Goal: Transaction & Acquisition: Purchase product/service

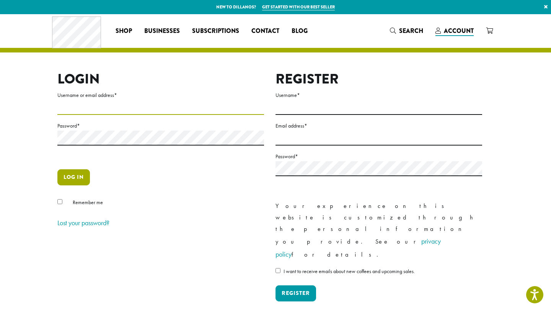
type input "**********"
click at [81, 171] on button "Log in" at bounding box center [73, 177] width 33 height 16
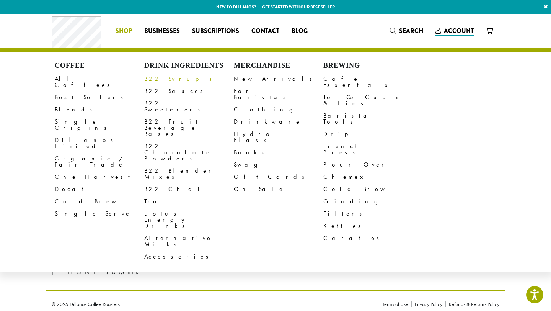
click at [157, 81] on link "B22 Syrups" at bounding box center [189, 79] width 90 height 12
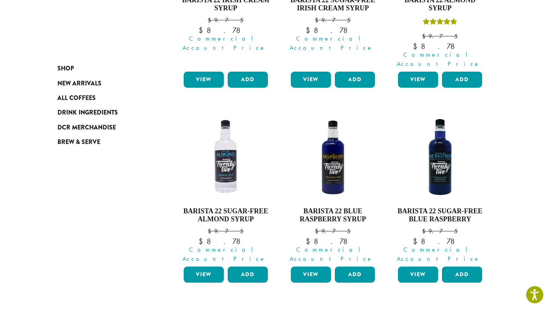
scroll to position [755, 0]
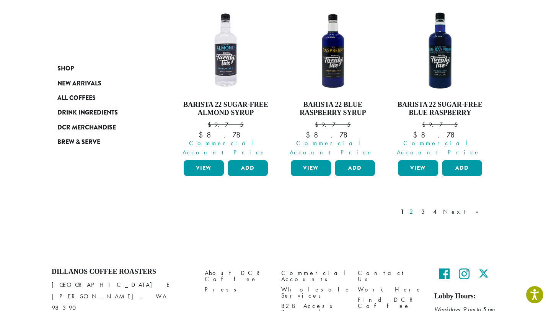
click at [417, 207] on link "2" at bounding box center [413, 211] width 10 height 9
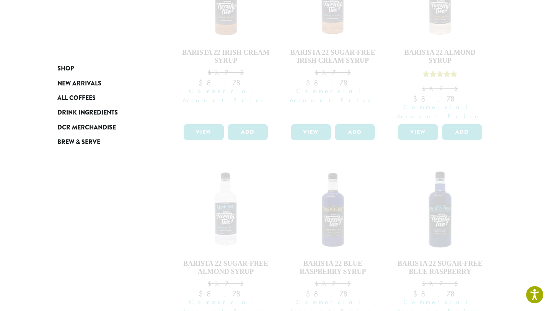
scroll to position [755, 0]
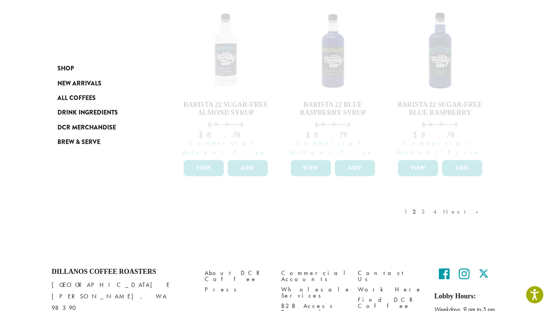
click at [442, 201] on div "1 2 3 4 Next »" at bounding box center [445, 219] width 85 height 36
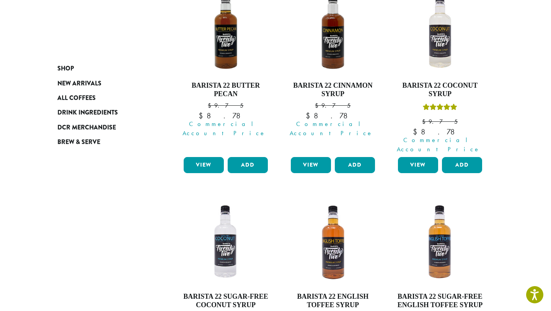
scroll to position [148, 0]
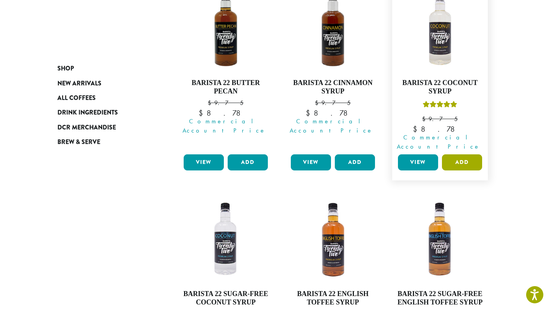
click at [463, 154] on button "Add" at bounding box center [462, 162] width 40 height 16
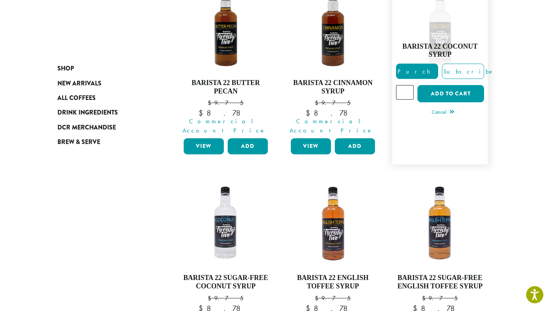
click at [408, 85] on input "*" at bounding box center [405, 92] width 18 height 15
type input "*"
click at [408, 85] on input "*" at bounding box center [405, 92] width 18 height 15
click at [445, 90] on button "Add to cart" at bounding box center [450, 93] width 67 height 17
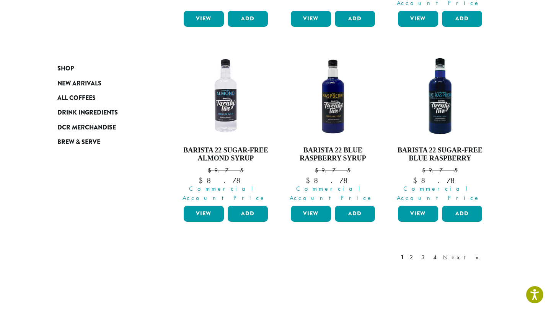
scroll to position [717, 0]
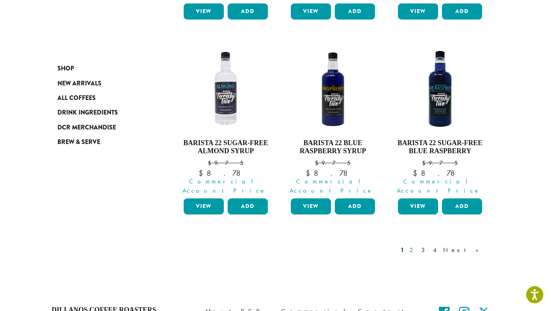
click at [417, 245] on link "2" at bounding box center [413, 249] width 10 height 9
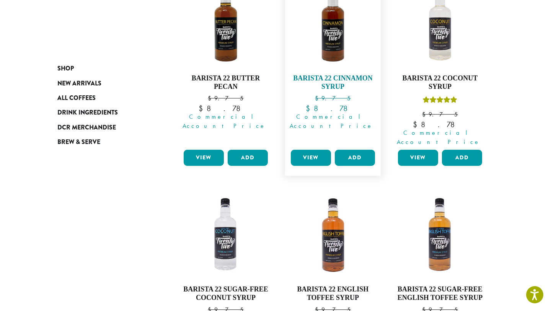
scroll to position [158, 0]
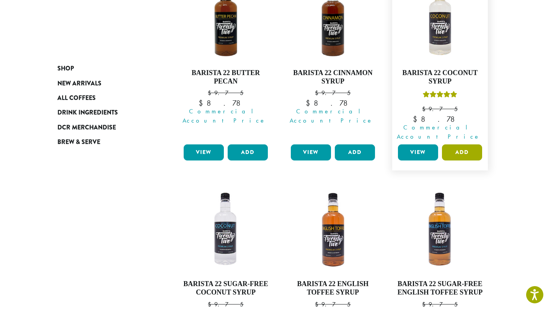
click at [458, 144] on button "Add" at bounding box center [462, 152] width 40 height 16
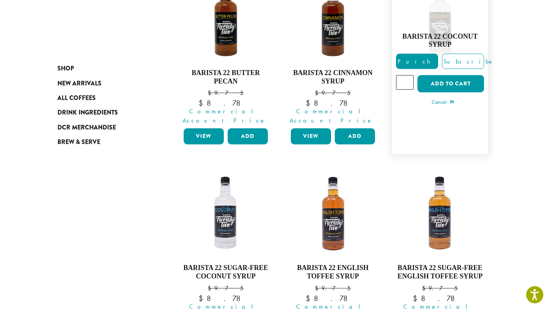
click at [406, 75] on input "*" at bounding box center [405, 82] width 18 height 15
type input "*"
click at [406, 75] on input "*" at bounding box center [405, 82] width 18 height 15
click at [439, 81] on button "Add to cart" at bounding box center [450, 83] width 67 height 17
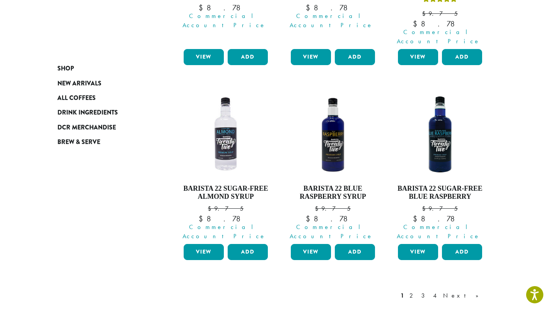
scroll to position [755, 0]
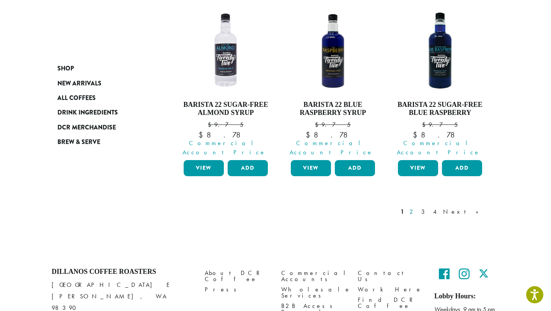
click at [417, 207] on link "2" at bounding box center [413, 211] width 10 height 9
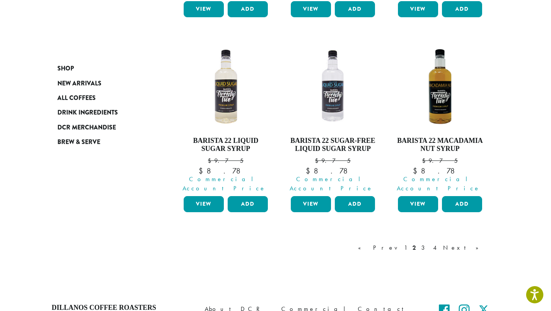
scroll to position [708, 0]
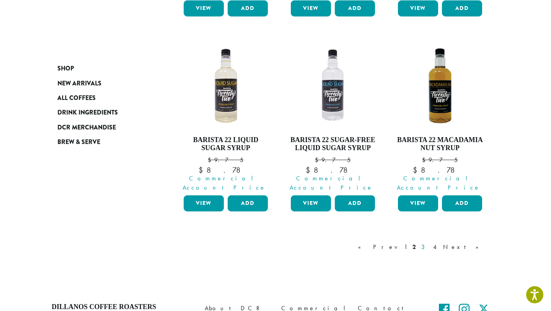
click at [429, 242] on link "3" at bounding box center [425, 246] width 10 height 9
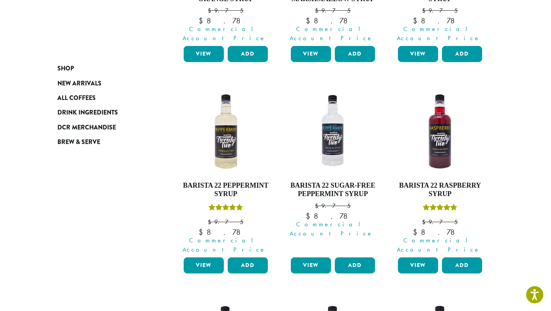
scroll to position [47, 0]
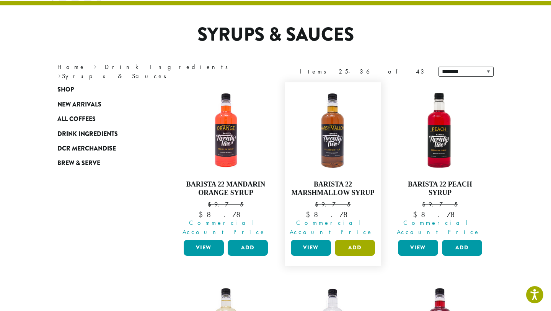
click at [350, 240] on button "Add" at bounding box center [355, 248] width 40 height 16
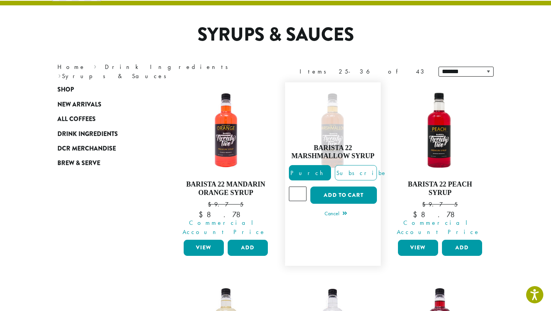
click at [300, 188] on input "*" at bounding box center [298, 193] width 18 height 15
click at [301, 188] on input "*" at bounding box center [298, 193] width 18 height 15
type input "*"
click at [301, 188] on input "*" at bounding box center [298, 193] width 18 height 15
click at [330, 192] on button "Add to cart" at bounding box center [343, 194] width 67 height 17
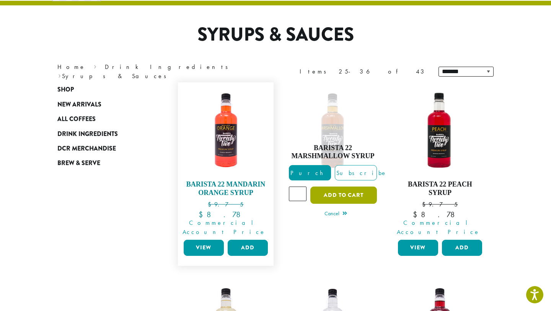
scroll to position [0, 0]
